Goal: Transaction & Acquisition: Subscribe to service/newsletter

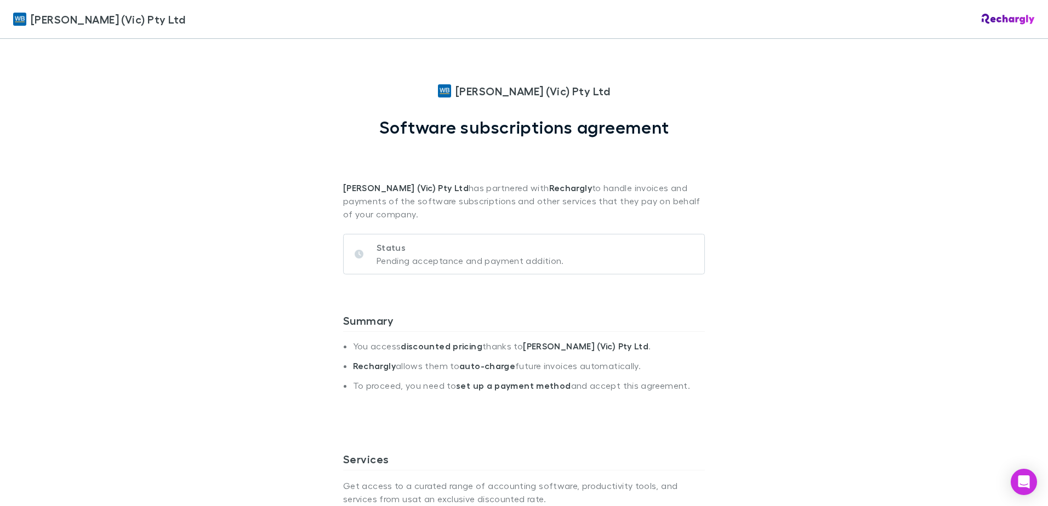
click at [243, 246] on div "William Buck (Vic) Pty Ltd William Buck (Vic) Pty Ltd Software subscriptions ag…" at bounding box center [524, 253] width 1048 height 506
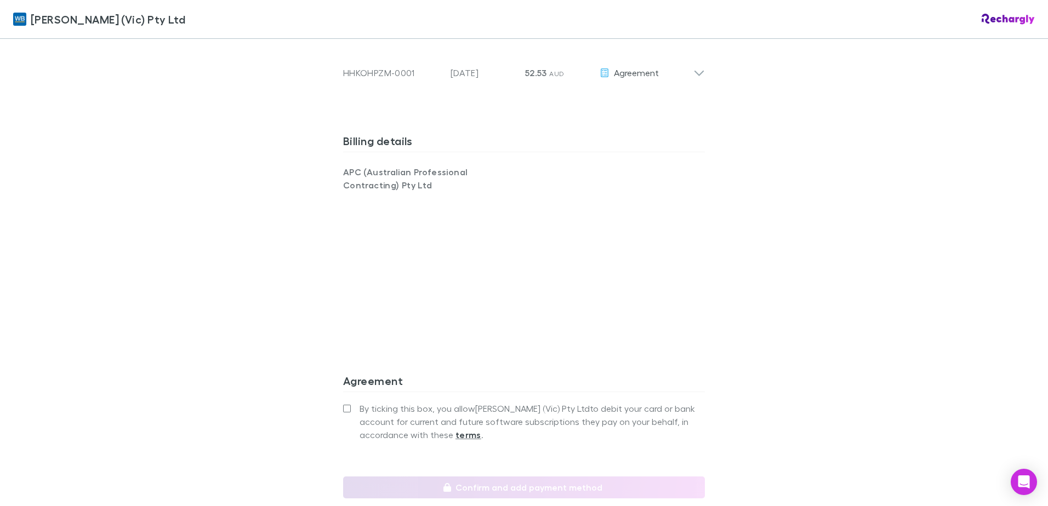
scroll to position [767, 0]
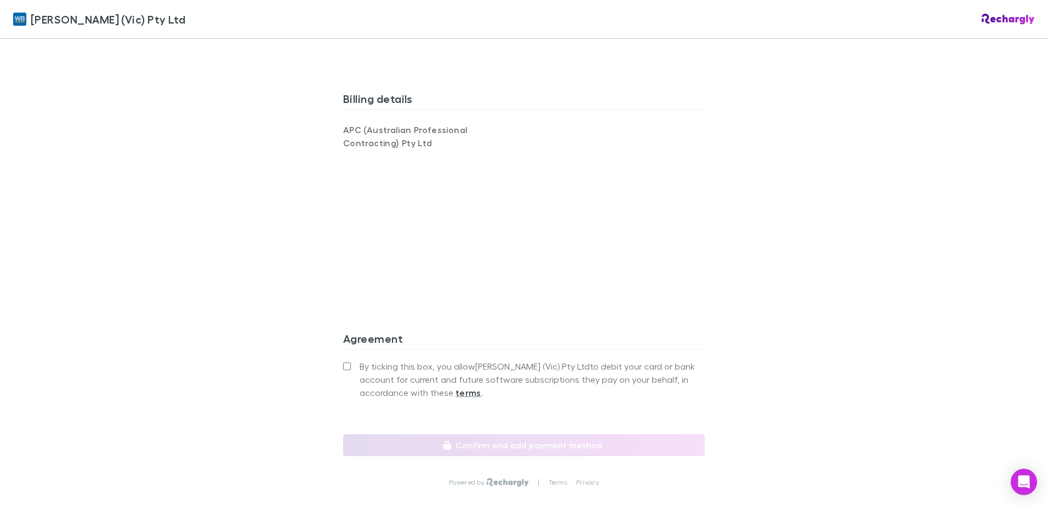
click at [247, 332] on div "William Buck (Vic) Pty Ltd William Buck (Vic) Pty Ltd Software subscriptions ag…" at bounding box center [524, 253] width 1048 height 506
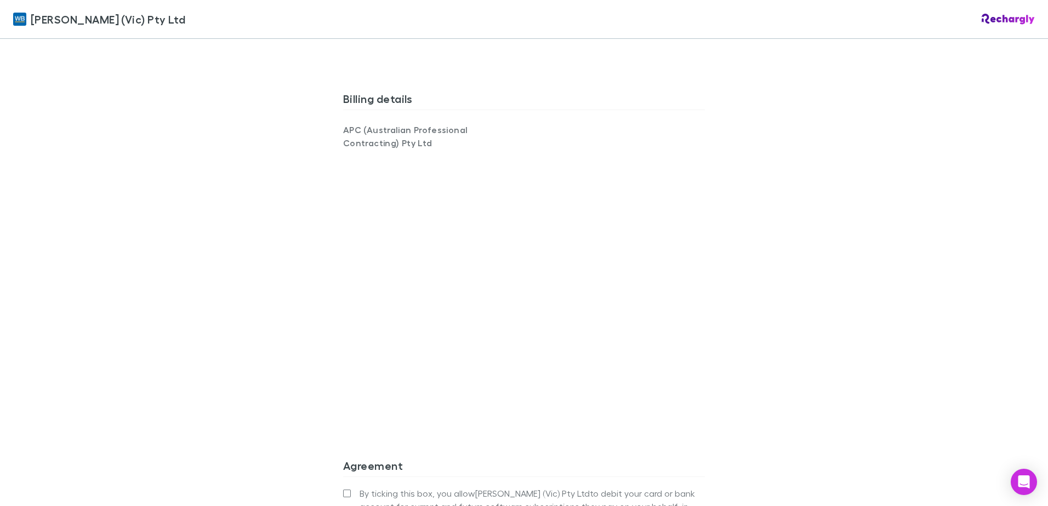
click at [252, 252] on div "William Buck (Vic) Pty Ltd William Buck (Vic) Pty Ltd Software subscriptions ag…" at bounding box center [524, 253] width 1048 height 506
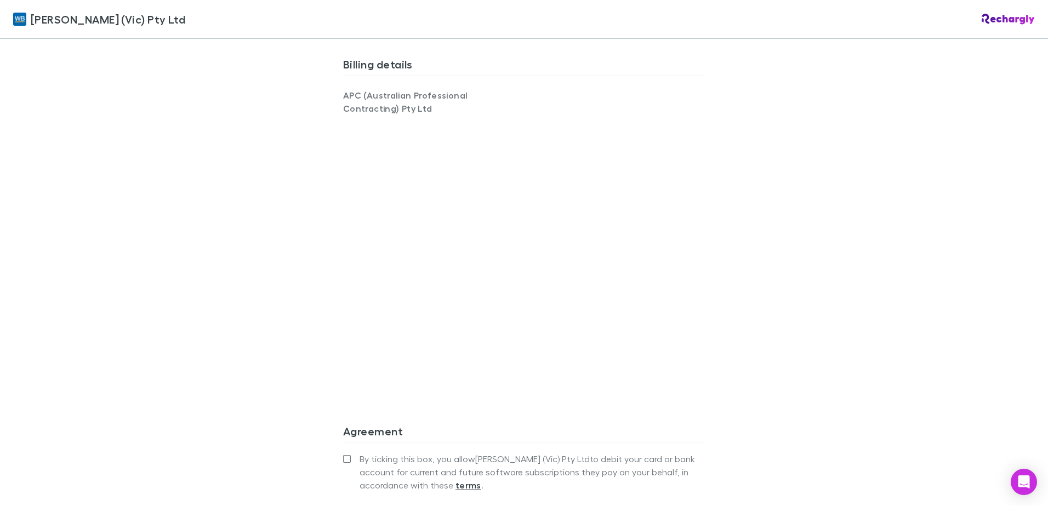
scroll to position [877, 0]
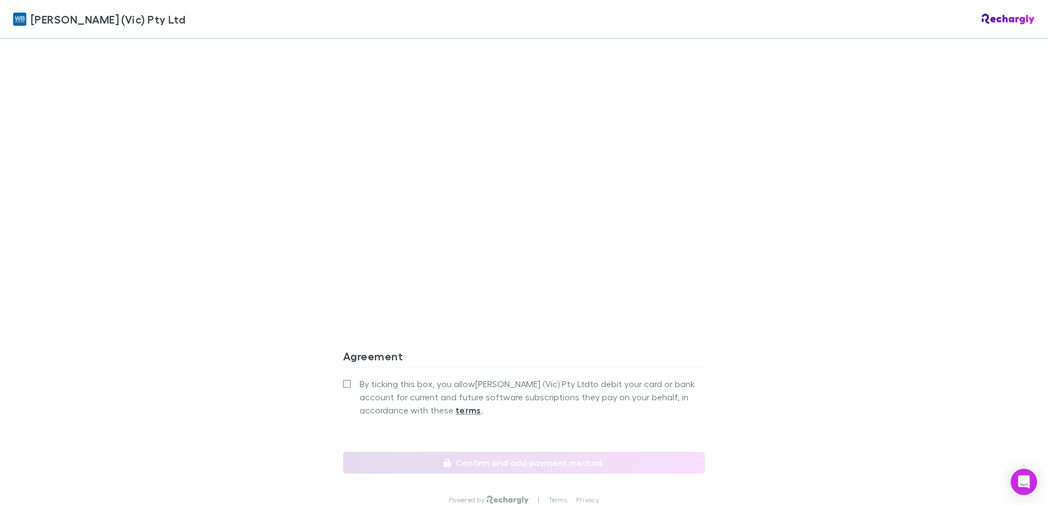
click at [365, 386] on span "By ticking this box, you allow William Buck (Vic) Pty Ltd to debit your card or…" at bounding box center [532, 397] width 345 height 39
click at [274, 366] on div "William Buck (Vic) Pty Ltd William Buck (Vic) Pty Ltd Software subscriptions ag…" at bounding box center [524, 253] width 1048 height 506
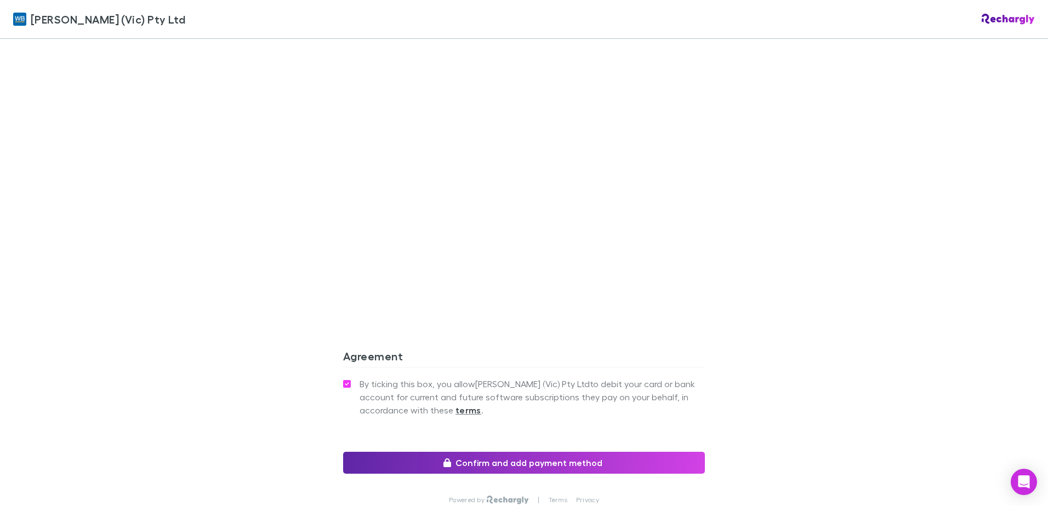
click at [271, 351] on div "William Buck (Vic) Pty Ltd William Buck (Vic) Pty Ltd Software subscriptions ag…" at bounding box center [524, 253] width 1048 height 506
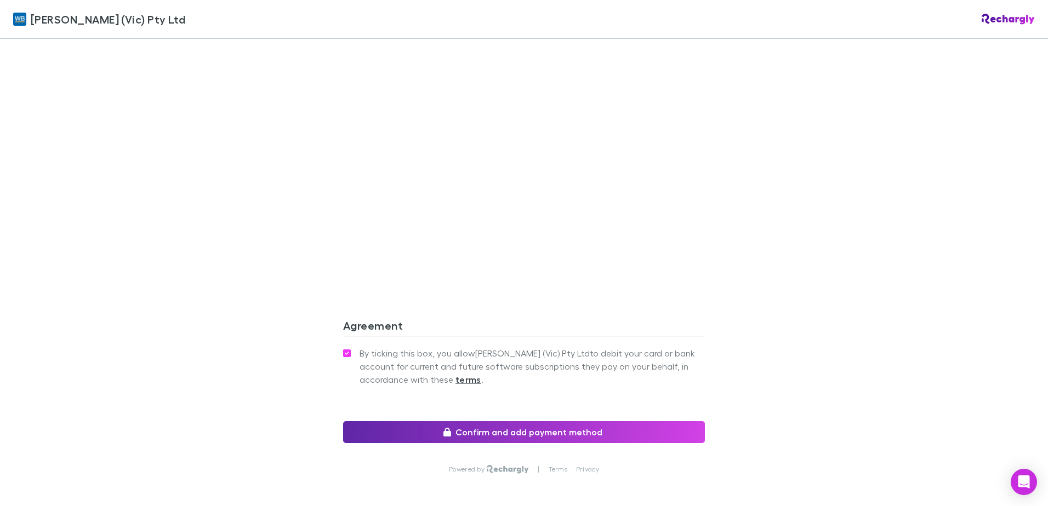
scroll to position [908, 0]
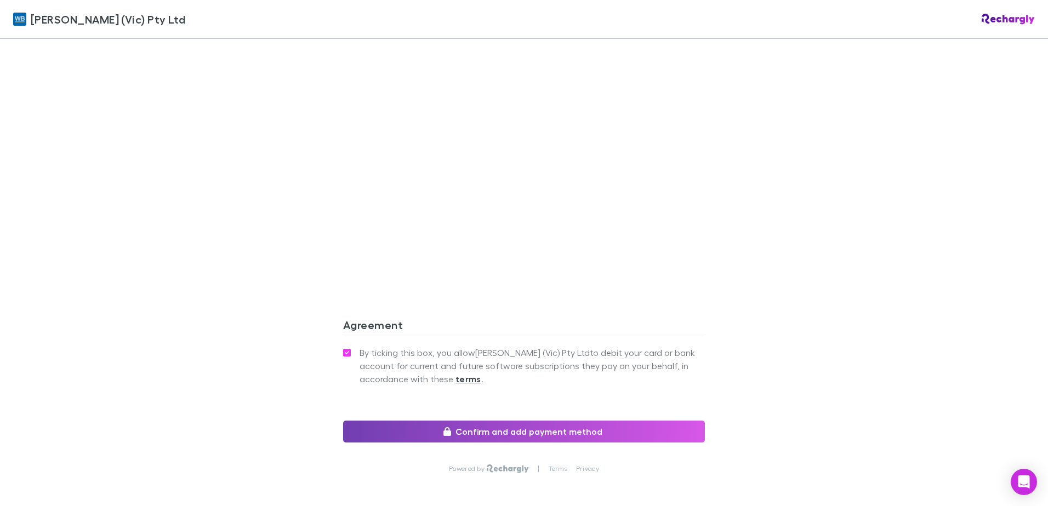
click at [564, 430] on button "Confirm and add payment method" at bounding box center [524, 432] width 362 height 22
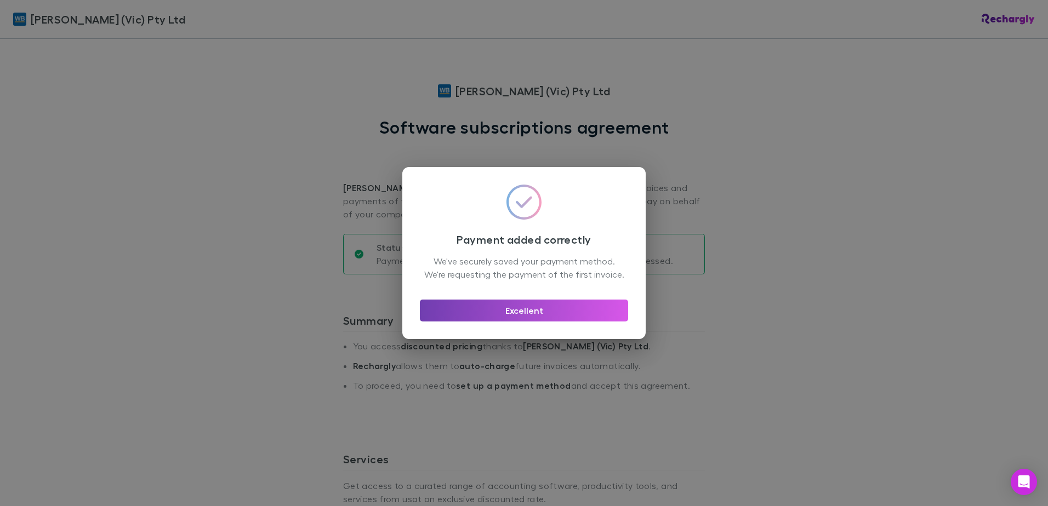
click at [540, 322] on button "Excellent" at bounding box center [524, 311] width 208 height 22
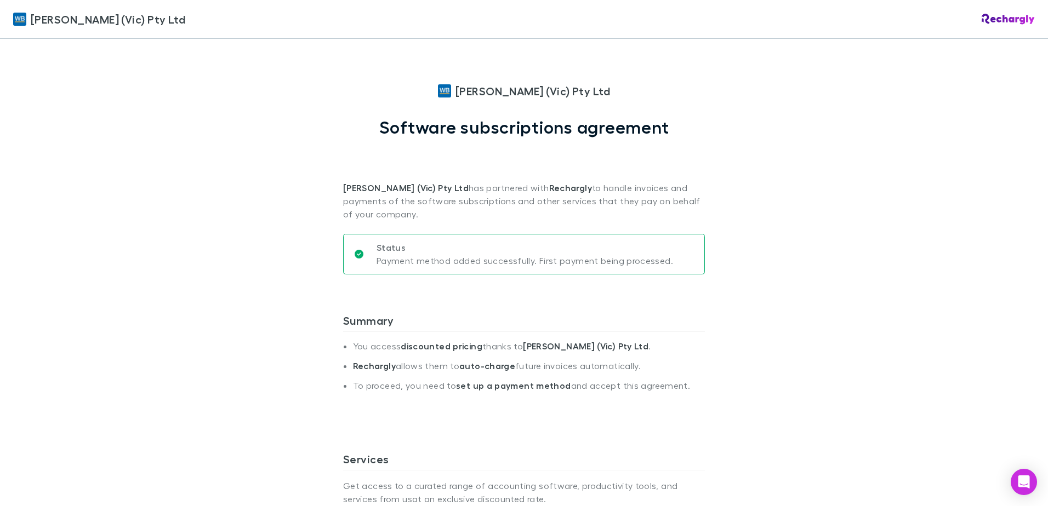
click at [231, 329] on div "[PERSON_NAME] (Vic) Pty Ltd [PERSON_NAME] (Vic) Pty Ltd Software subscriptions …" at bounding box center [524, 253] width 1048 height 506
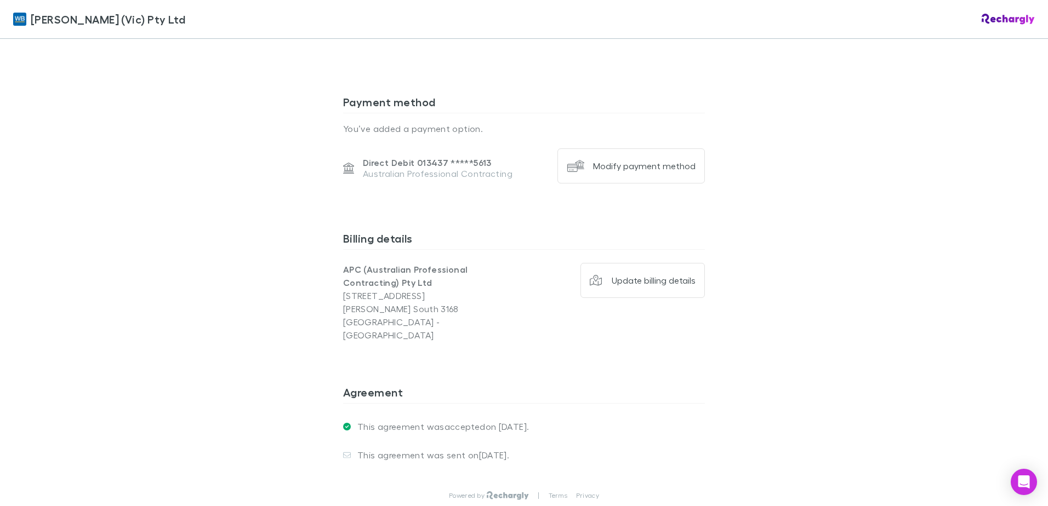
scroll to position [833, 0]
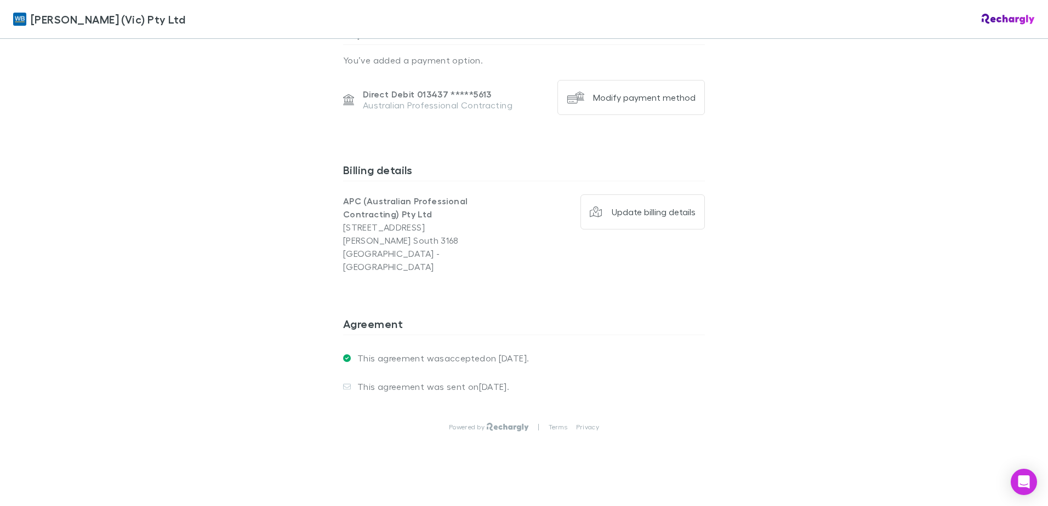
click at [344, 383] on icon at bounding box center [347, 387] width 8 height 8
click at [250, 389] on div "[PERSON_NAME] (Vic) Pty Ltd [PERSON_NAME] (Vic) Pty Ltd Software subscriptions …" at bounding box center [524, 253] width 1048 height 506
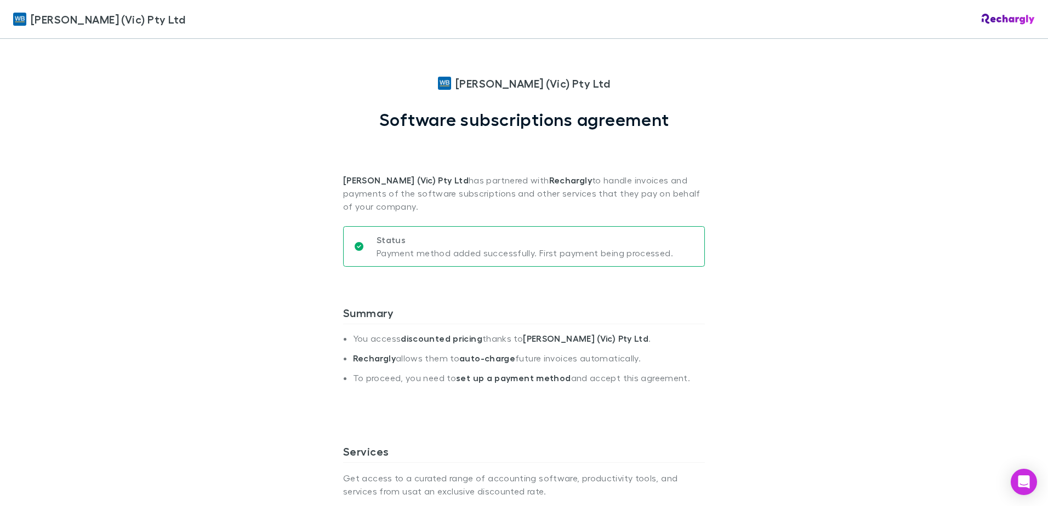
scroll to position [0, 0]
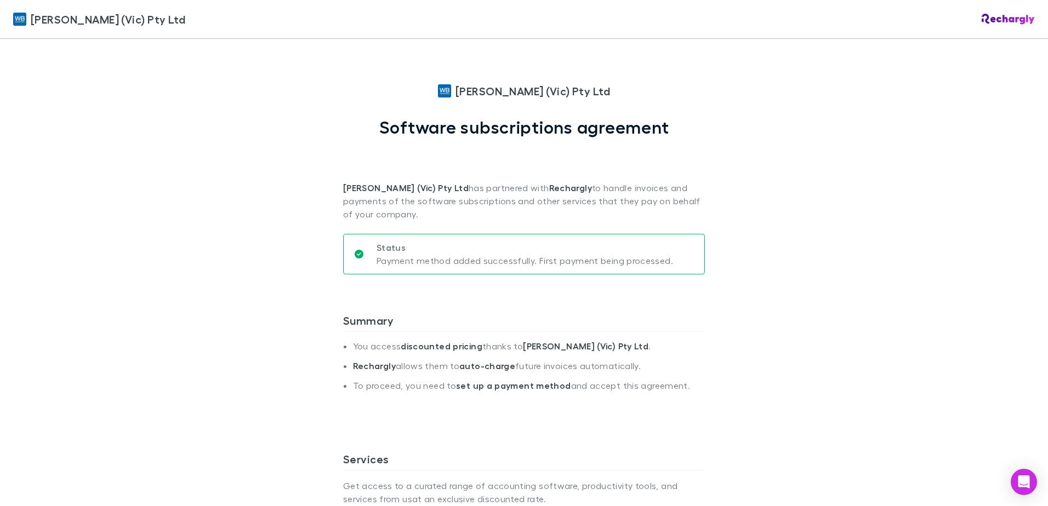
click at [688, 260] on div "Status Payment method added successfully. First payment being processed." at bounding box center [524, 254] width 362 height 41
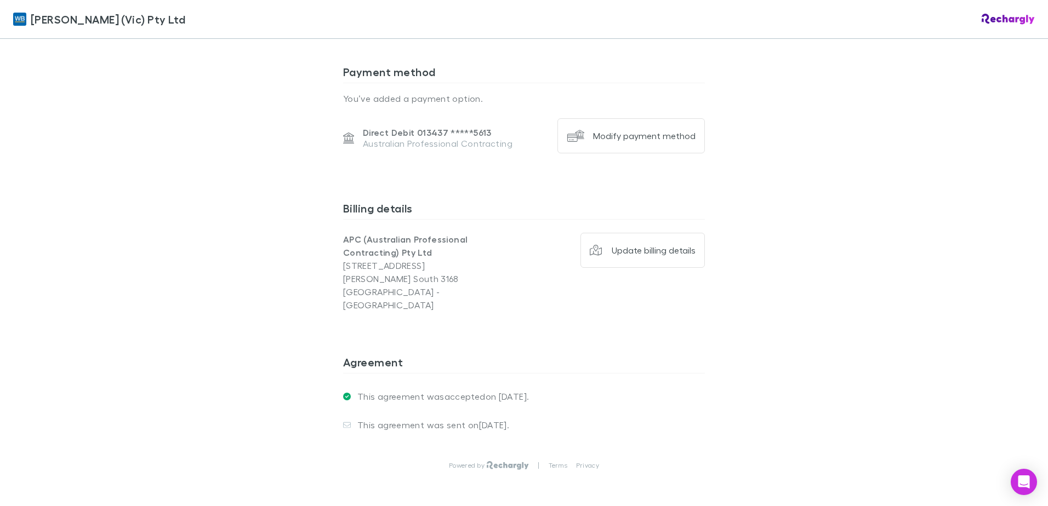
scroll to position [833, 0]
